Goal: Information Seeking & Learning: Learn about a topic

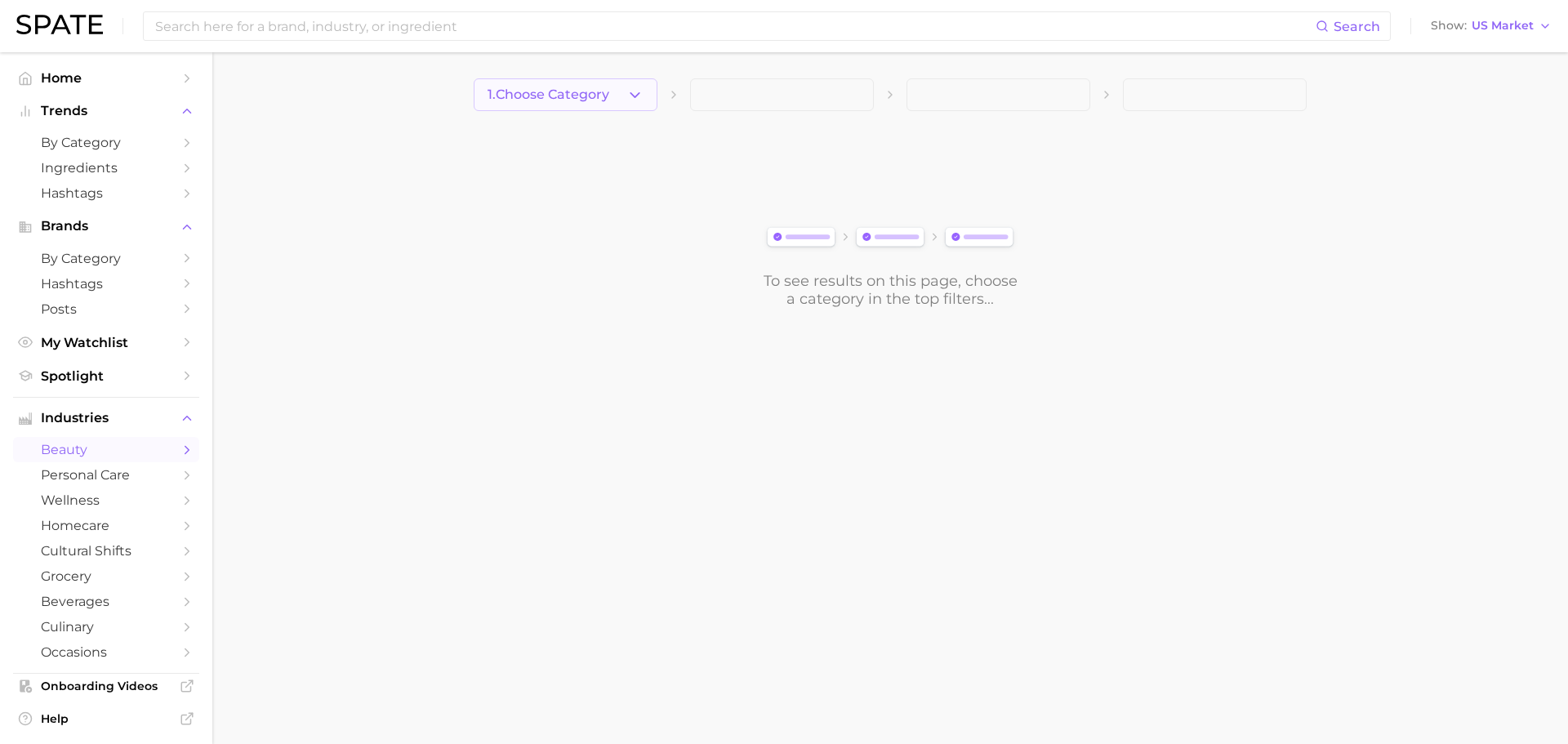
click at [578, 103] on button "1. Choose Category" at bounding box center [565, 94] width 184 height 32
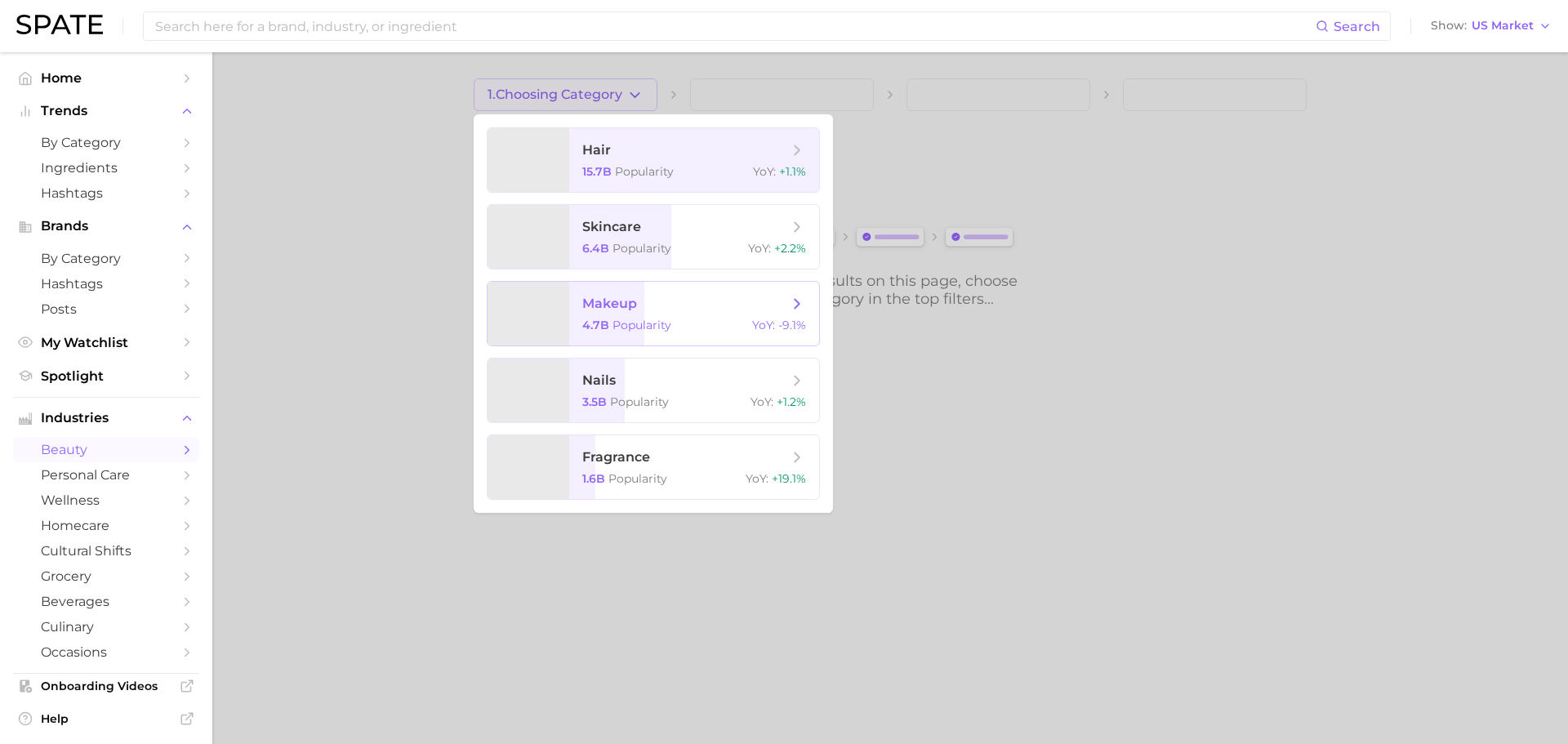
click at [703, 320] on div "4.7b Popularity YoY : -9.1%" at bounding box center [694, 325] width 224 height 15
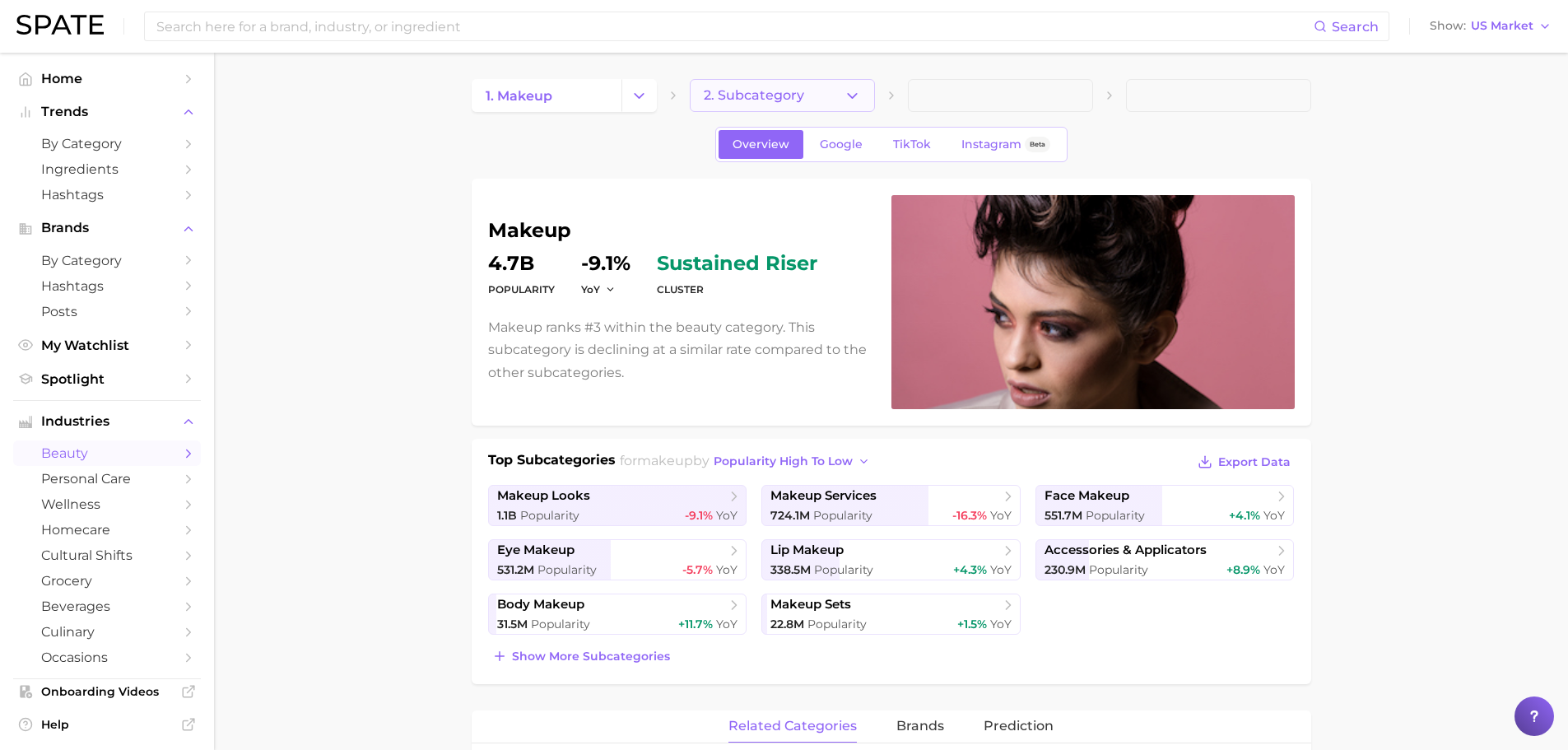
click at [797, 94] on span "2. Subcategory" at bounding box center [754, 96] width 100 height 15
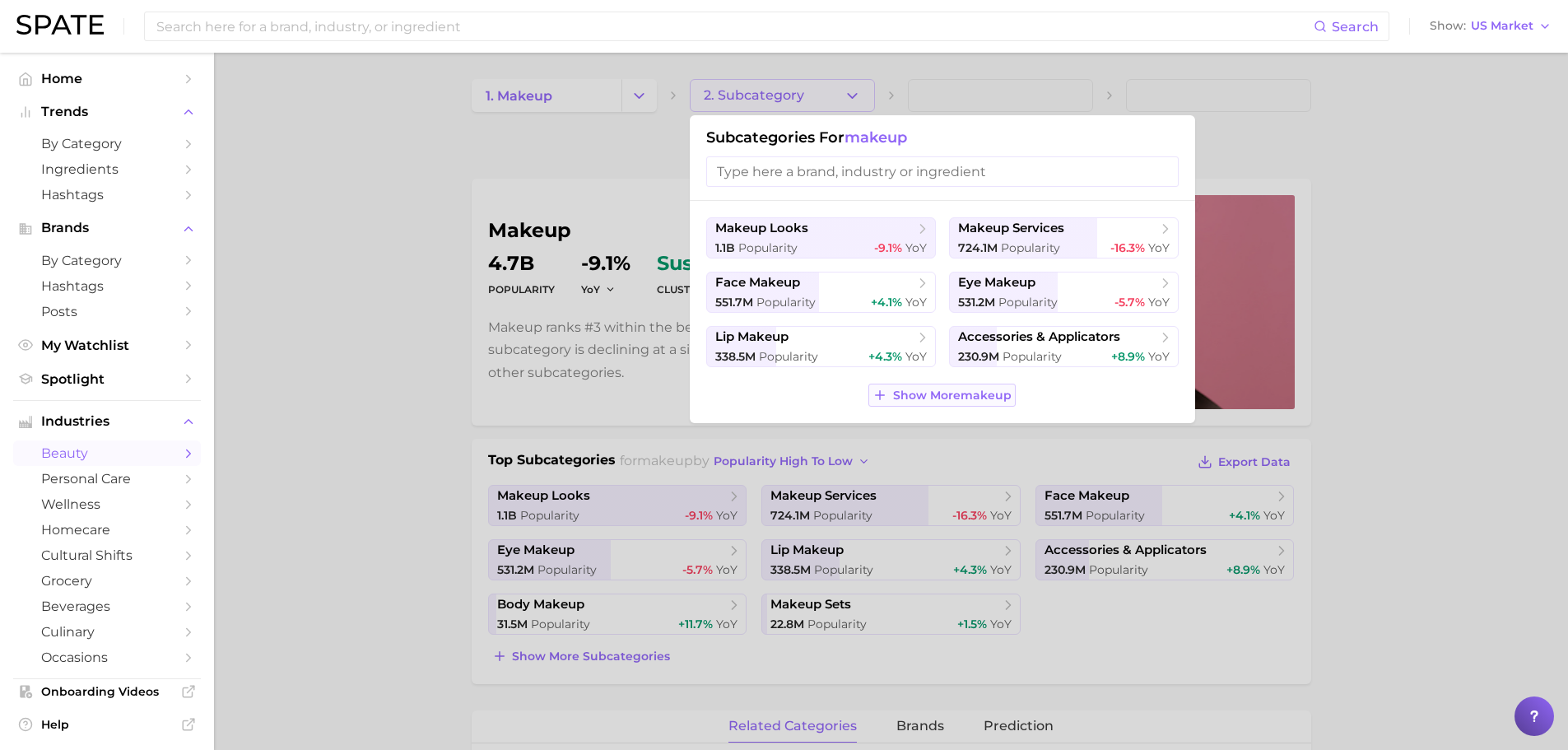
click at [976, 399] on span "Show More makeup" at bounding box center [952, 395] width 118 height 14
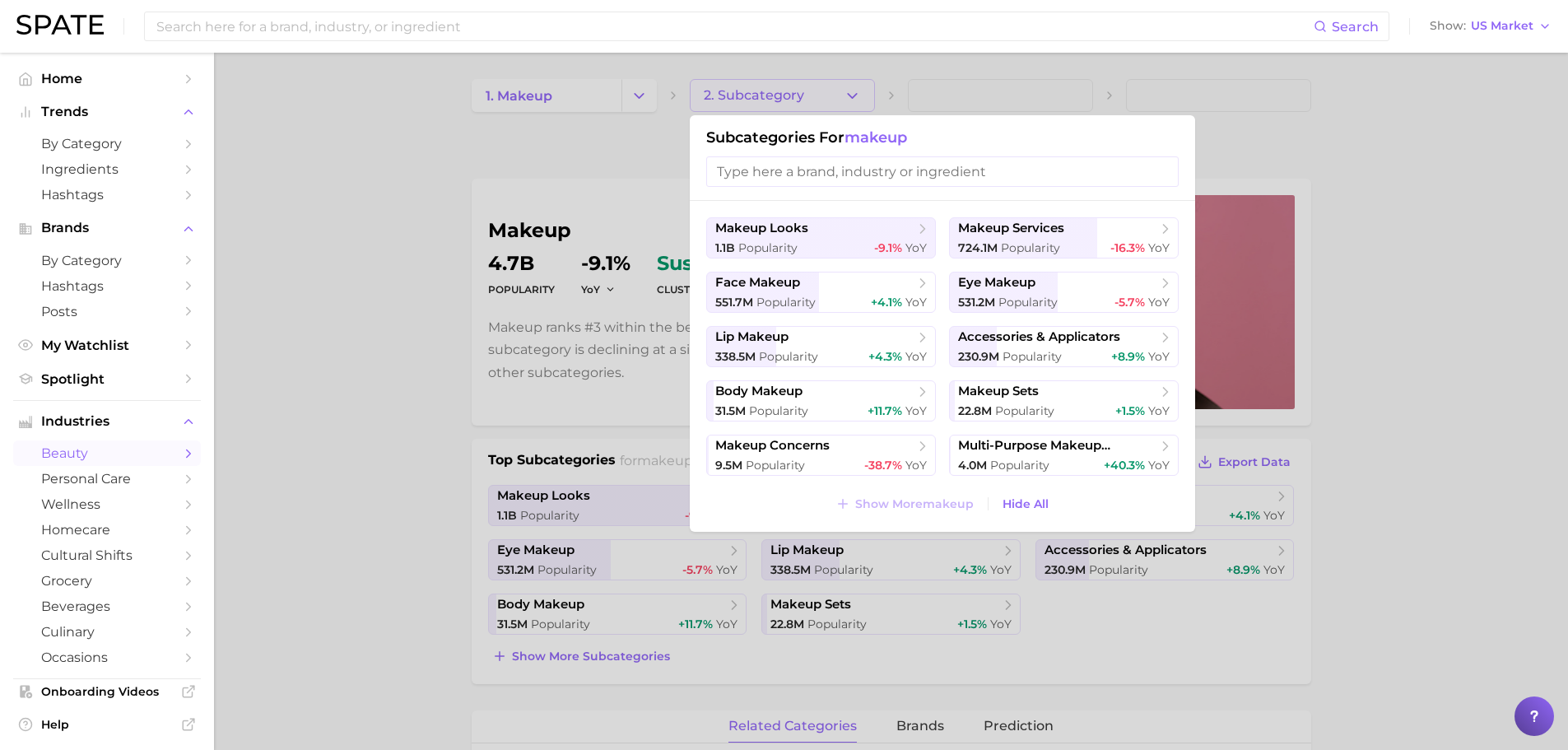
click at [1385, 314] on div at bounding box center [784, 375] width 1568 height 750
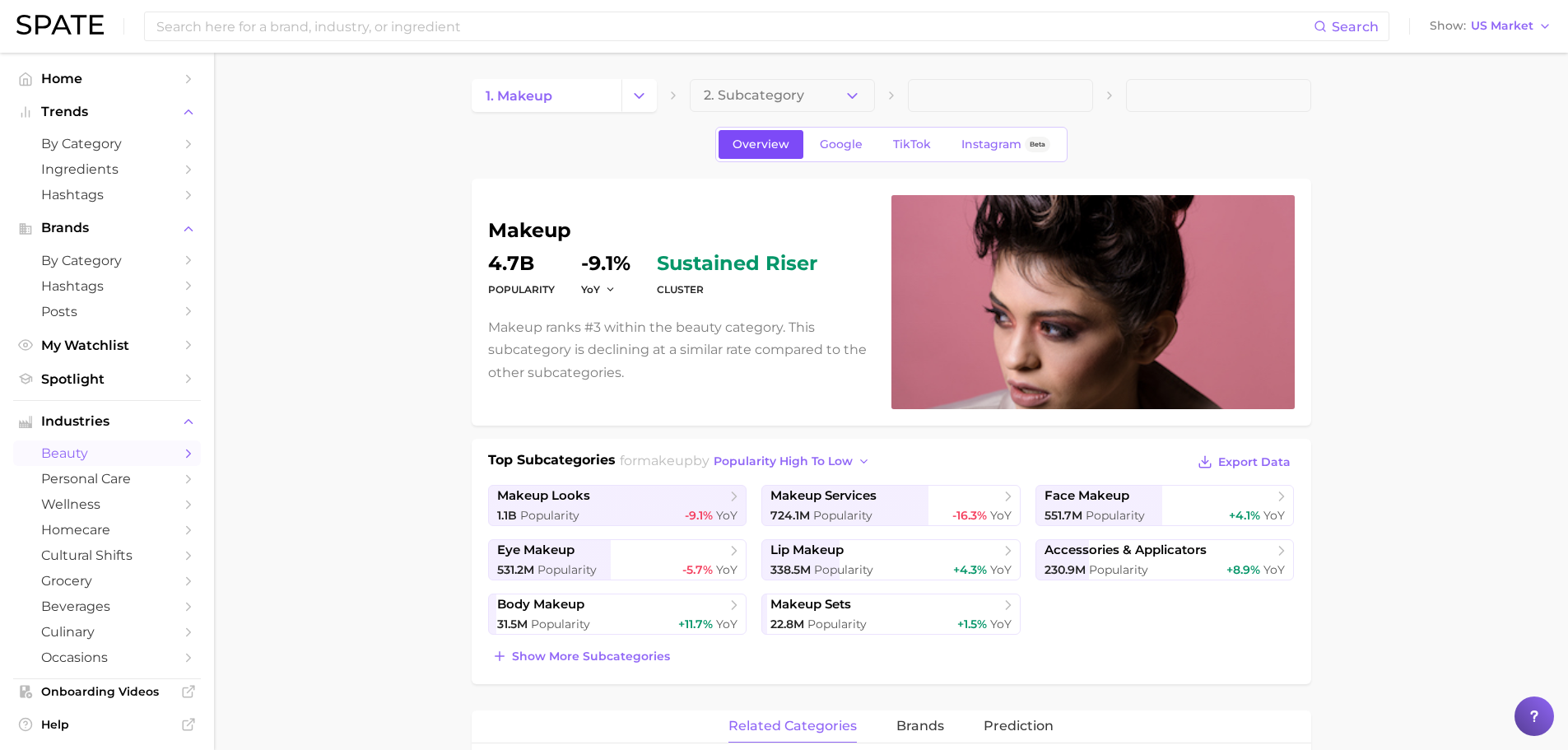
click at [768, 143] on span "Overview" at bounding box center [761, 144] width 57 height 14
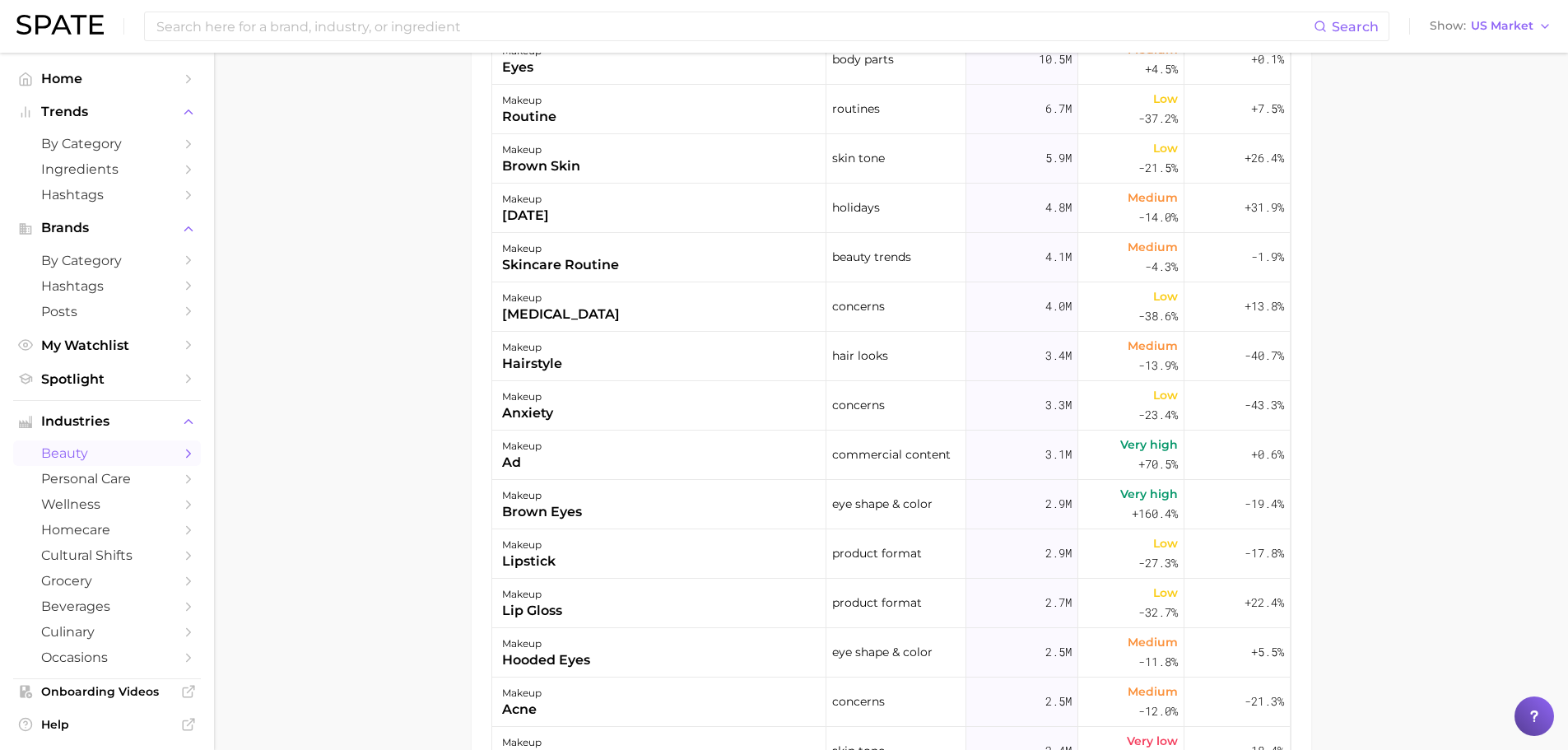
scroll to position [164, 0]
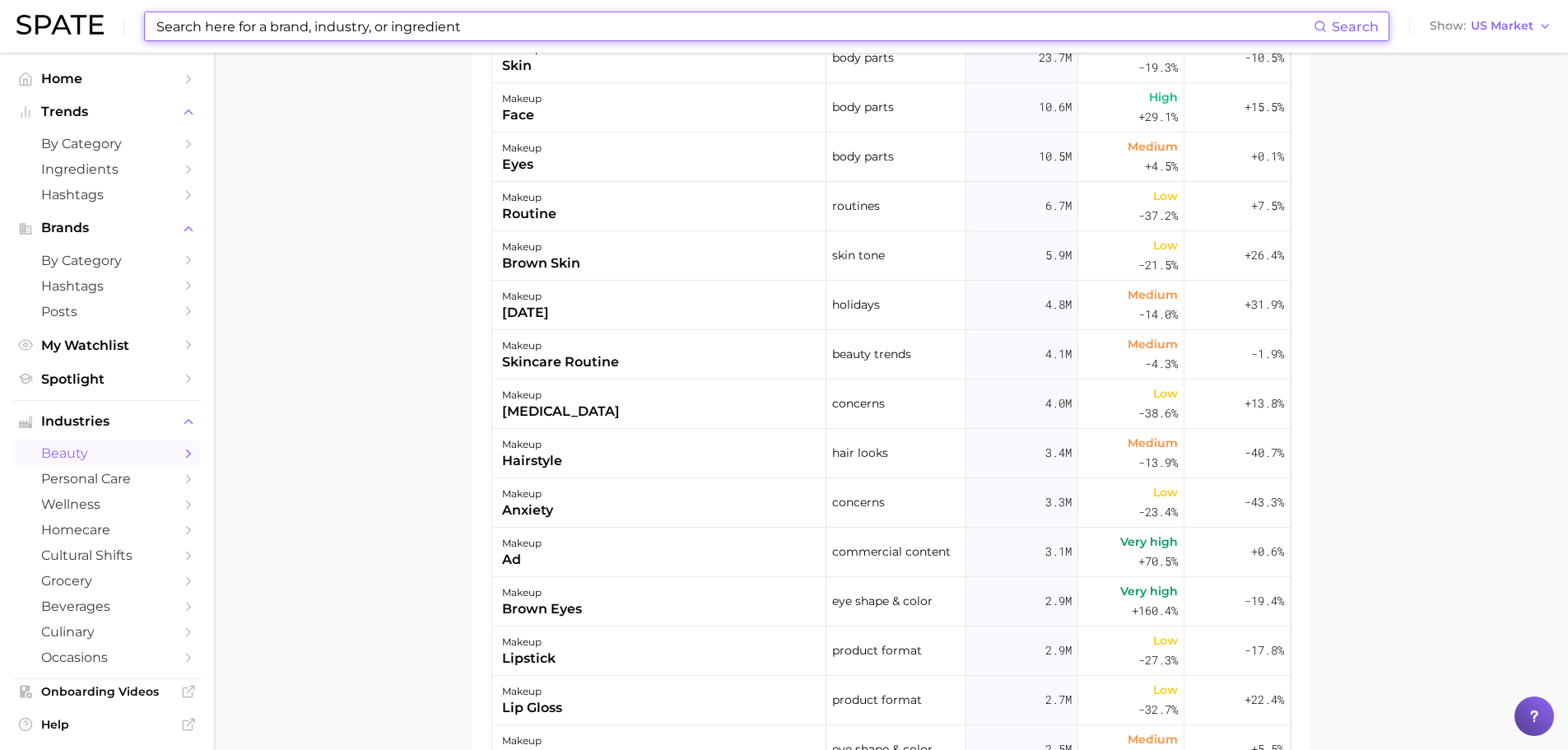
click at [357, 38] on input at bounding box center [733, 27] width 1158 height 28
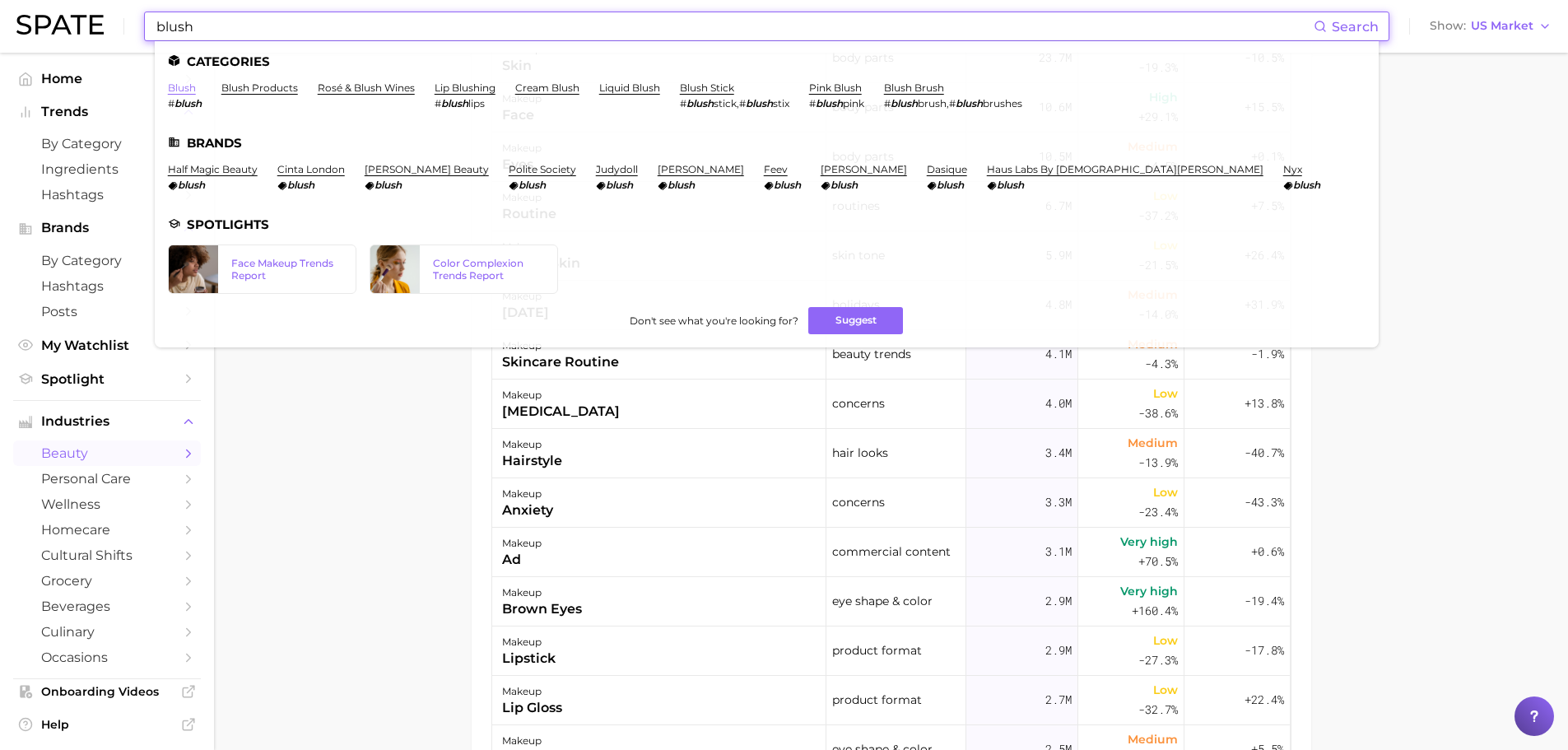
type input "blush"
click at [175, 88] on link "blush" at bounding box center [182, 88] width 28 height 13
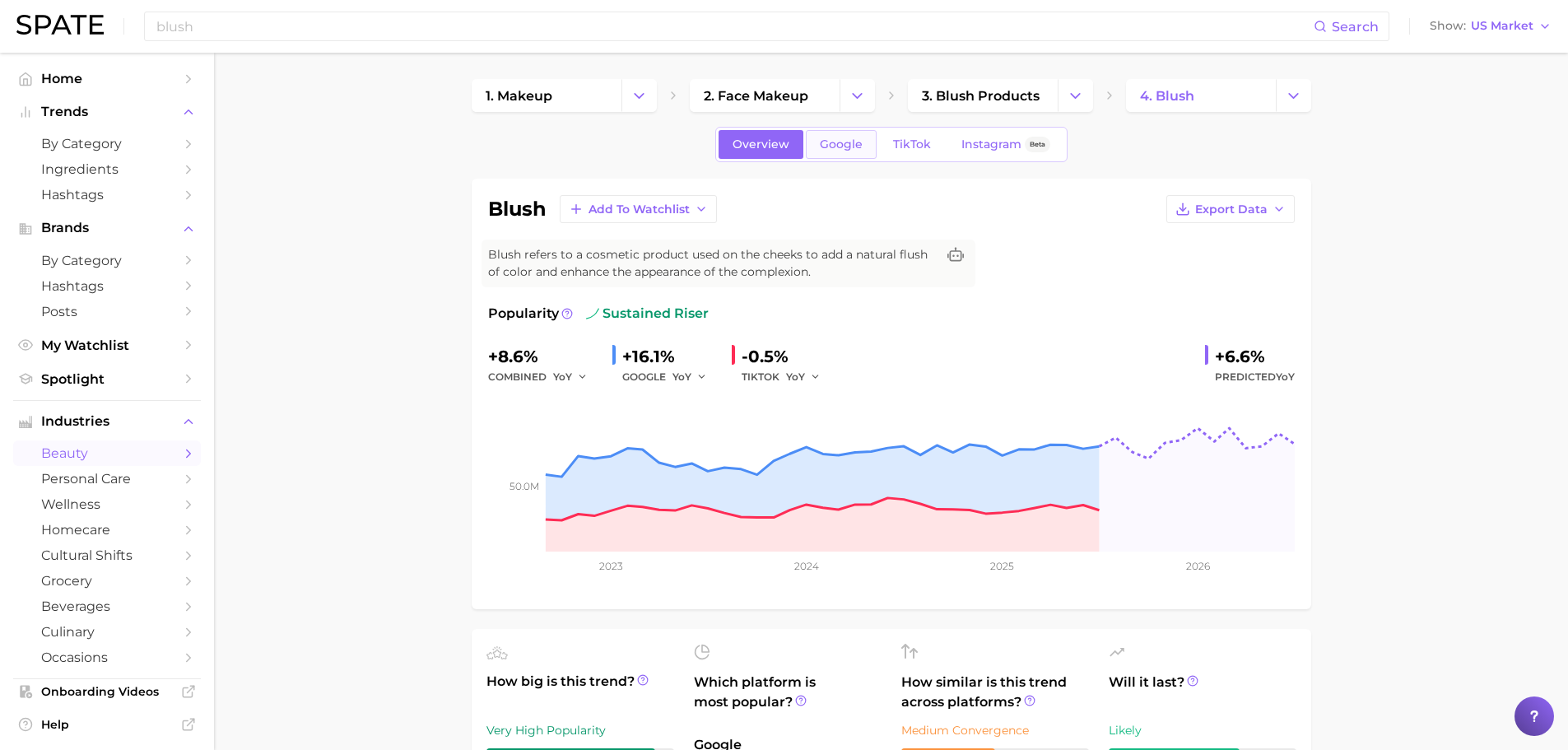
click at [841, 148] on span "Google" at bounding box center [841, 144] width 43 height 14
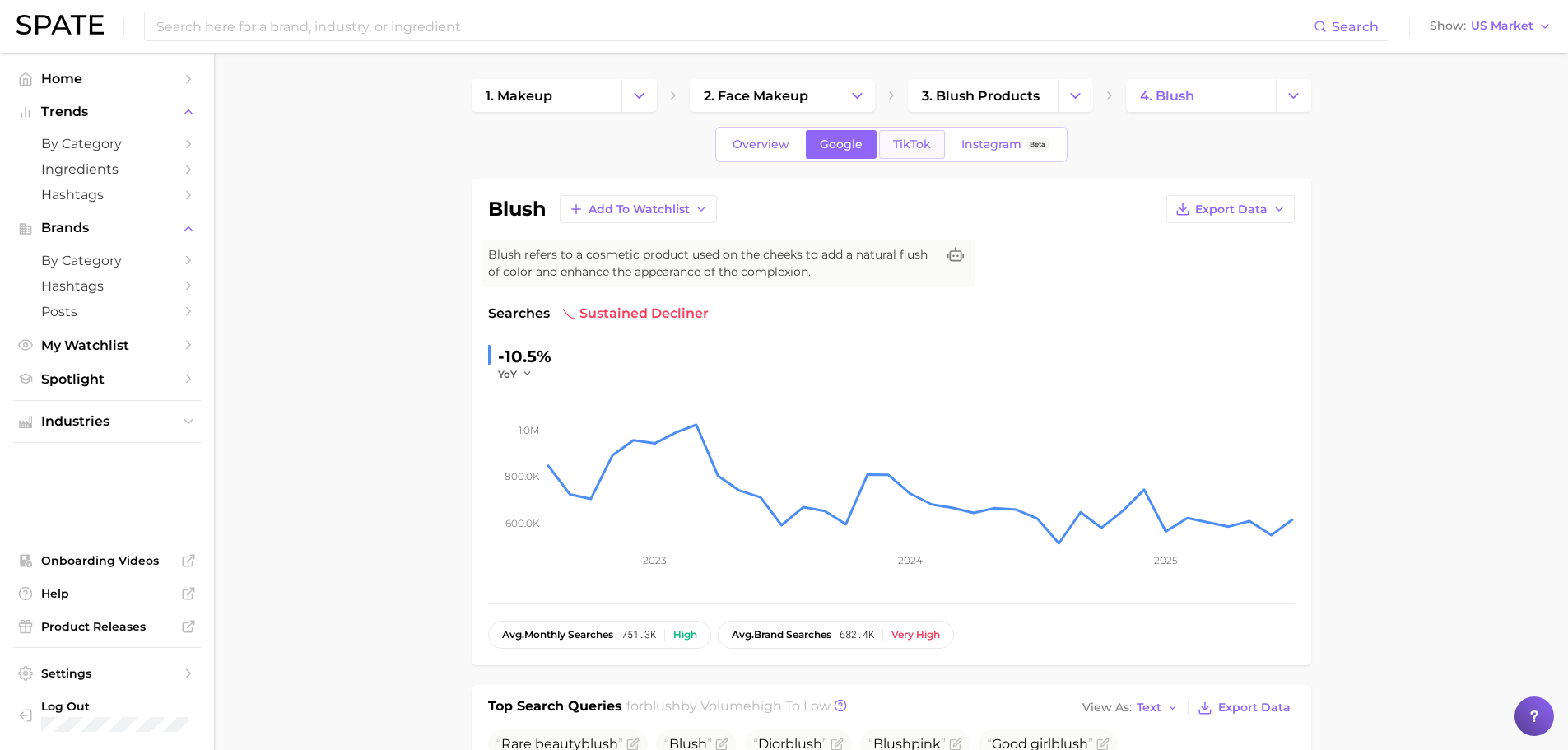
click at [912, 144] on span "TikTok" at bounding box center [911, 144] width 38 height 14
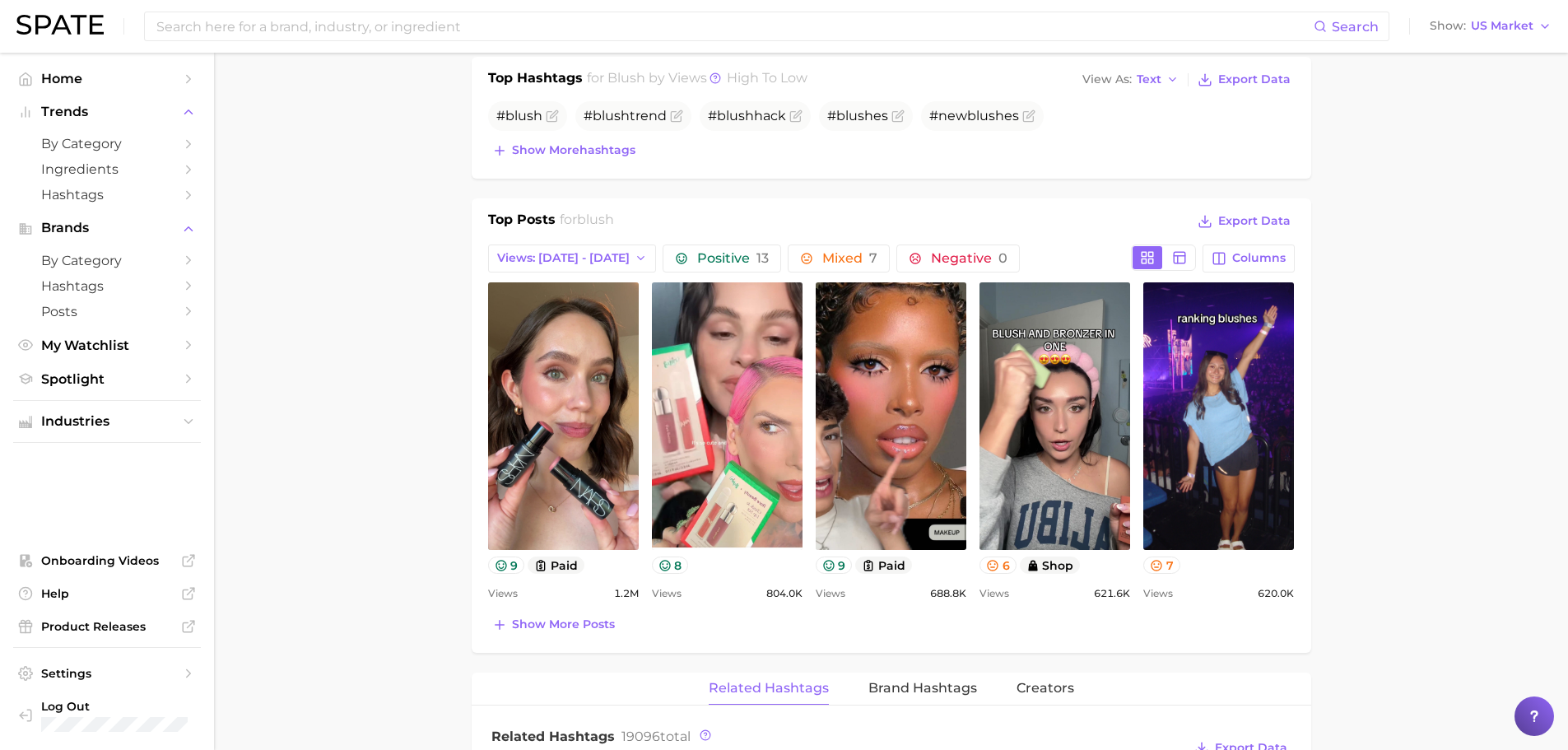
scroll to position [988, 0]
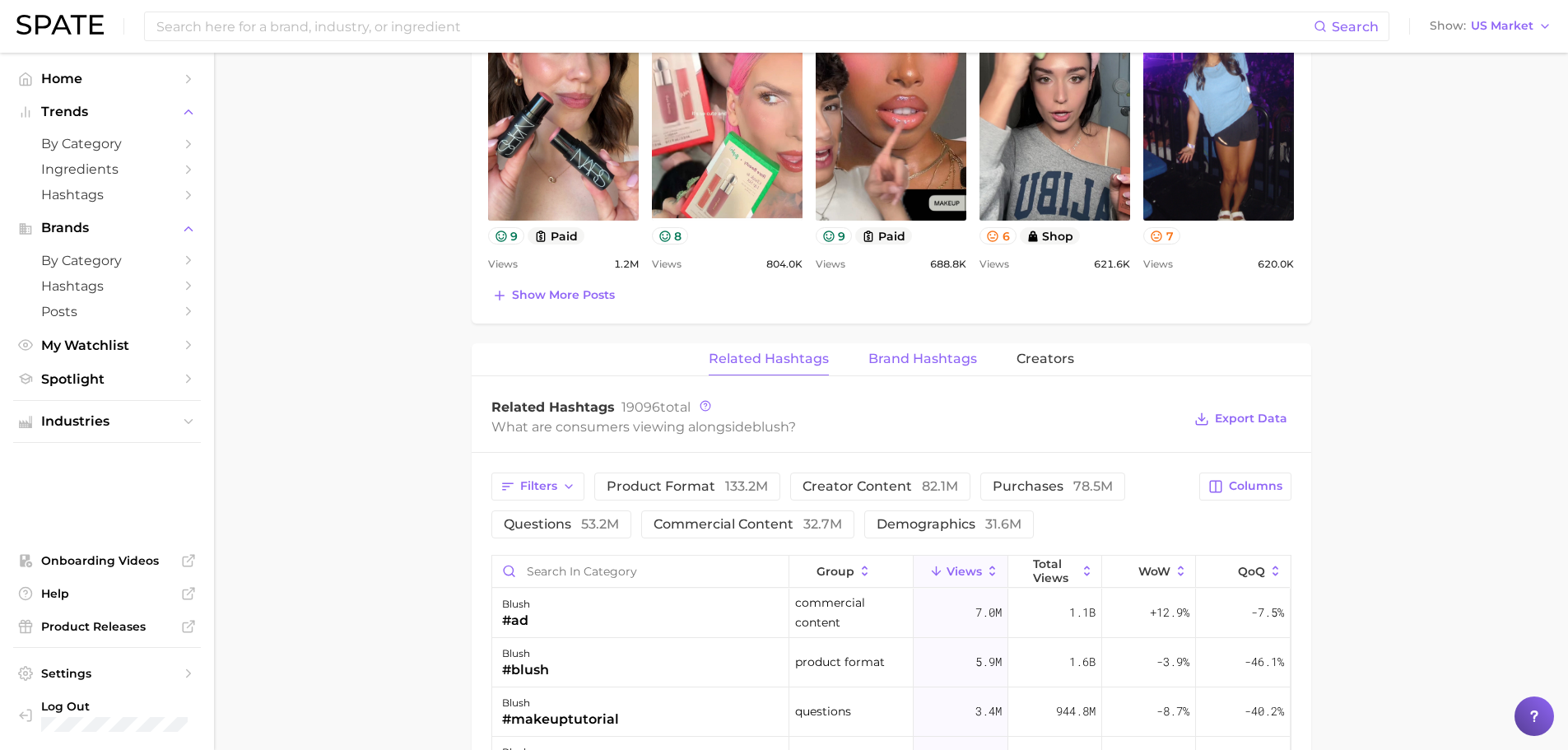
click at [909, 355] on span "Brand Hashtags" at bounding box center [922, 359] width 108 height 15
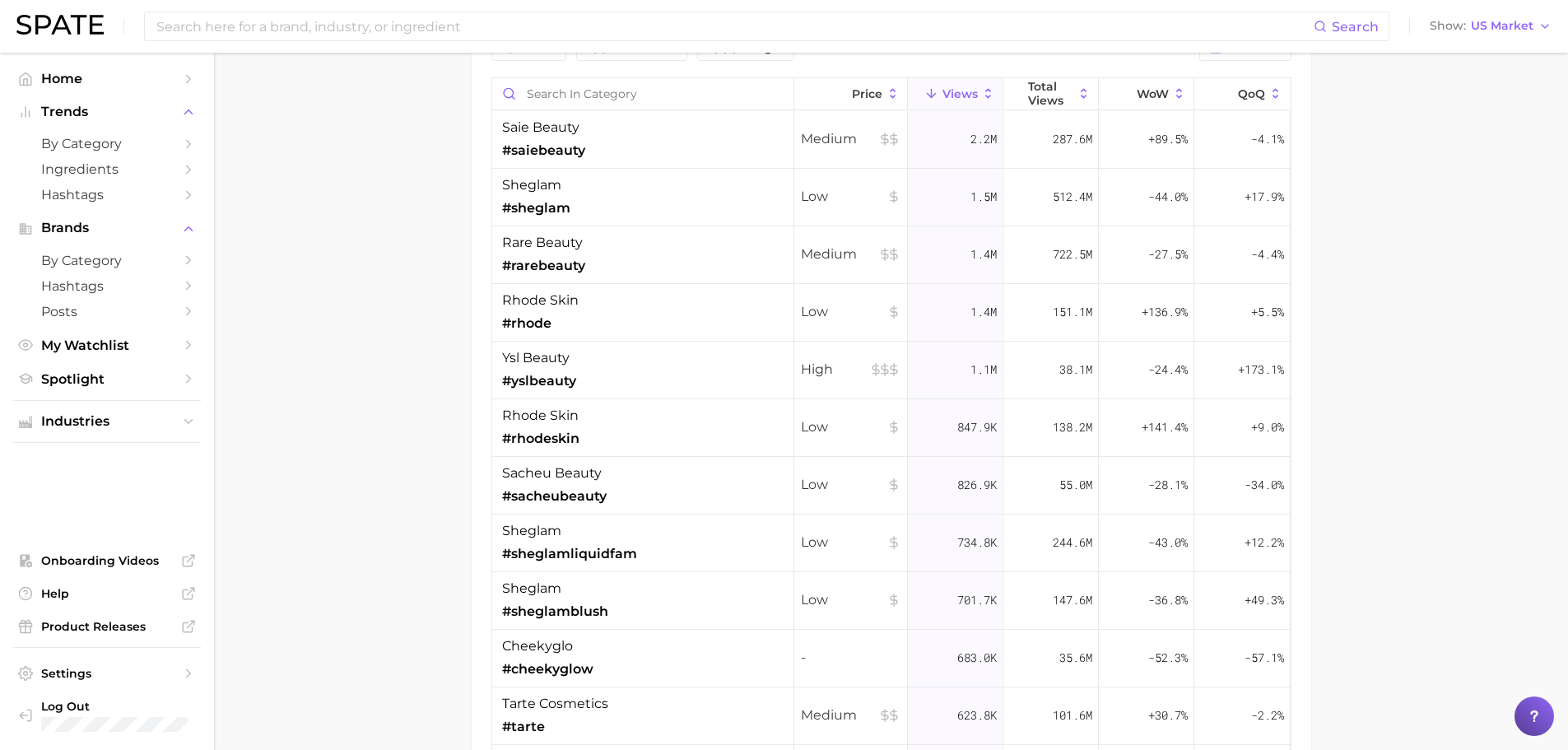
scroll to position [1399, 0]
